Goal: Transaction & Acquisition: Purchase product/service

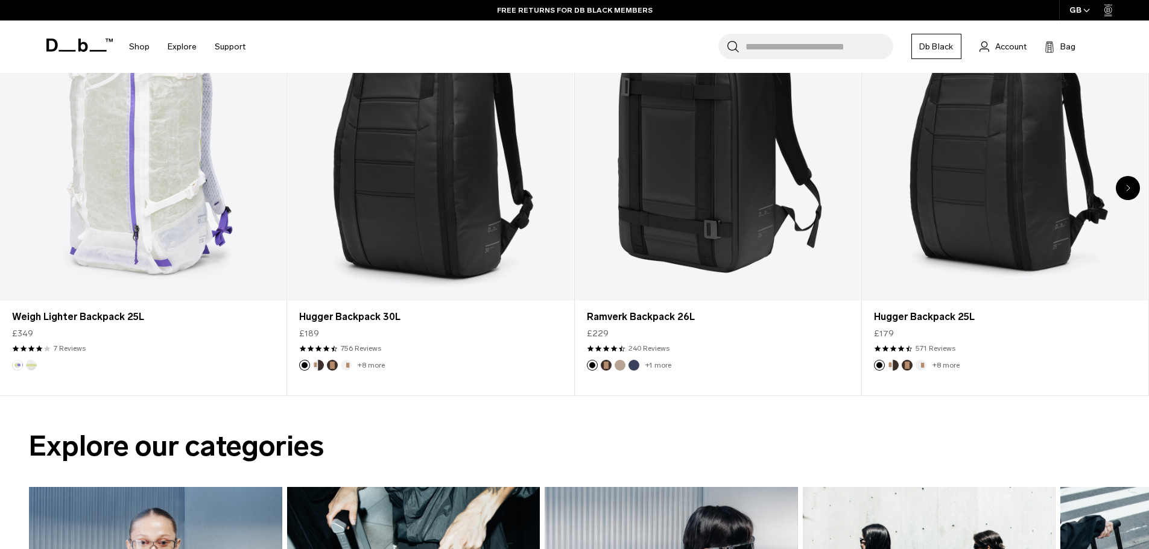
scroll to position [724, 0]
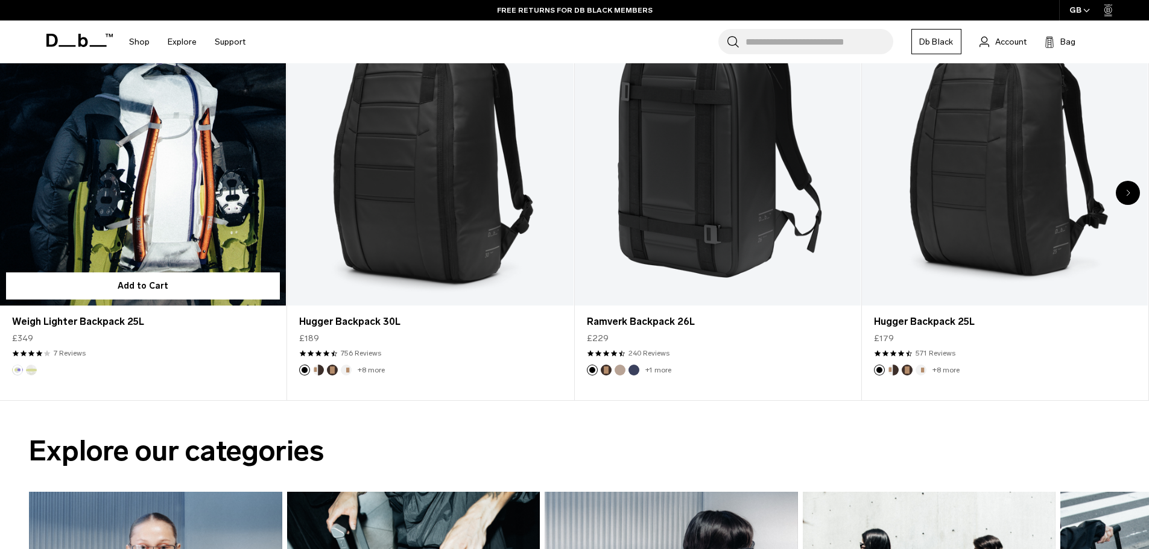
click at [107, 213] on link "Weigh Lighter Backpack 25L" at bounding box center [143, 147] width 286 height 318
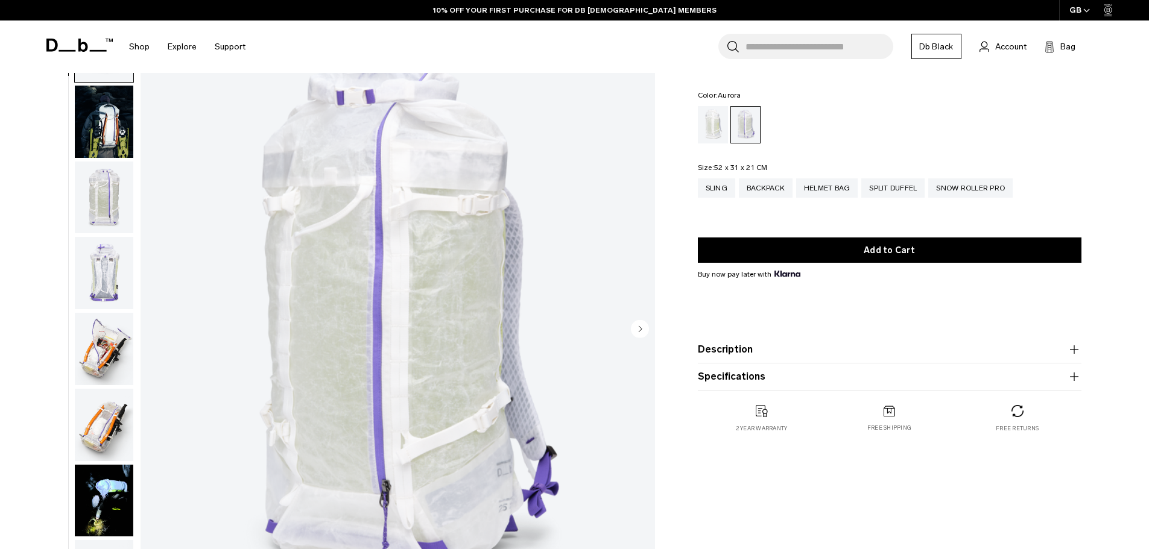
scroll to position [60, 0]
